Goal: Transaction & Acquisition: Subscribe to service/newsletter

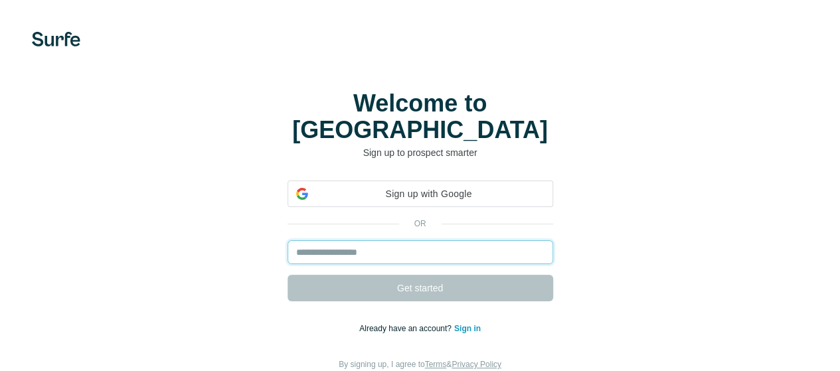
click at [287, 240] on input "email" at bounding box center [419, 252] width 265 height 24
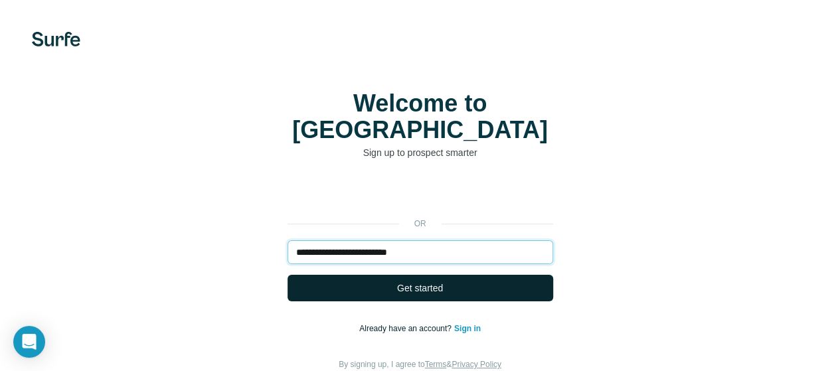
type input "**********"
click at [287, 275] on button "Get started" at bounding box center [419, 288] width 265 height 27
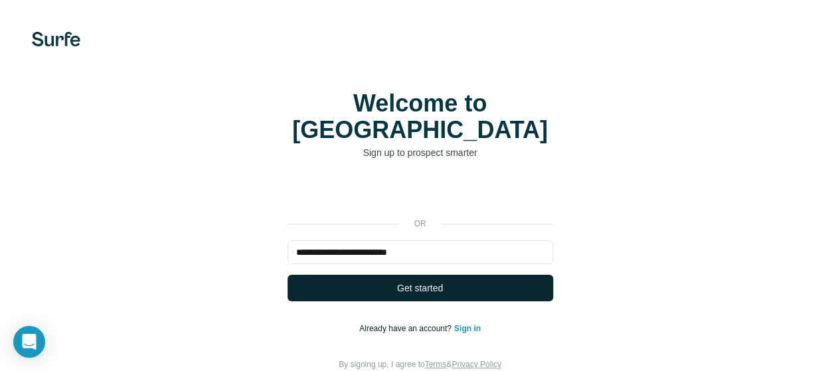
click at [287, 275] on button "Get started" at bounding box center [419, 288] width 265 height 27
